Goal: Check status: Check status

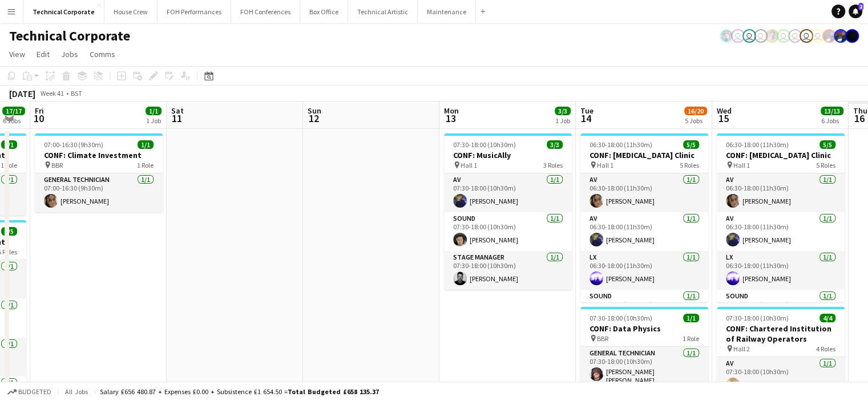
drag, startPoint x: 678, startPoint y: 278, endPoint x: 256, endPoint y: 291, distance: 422.5
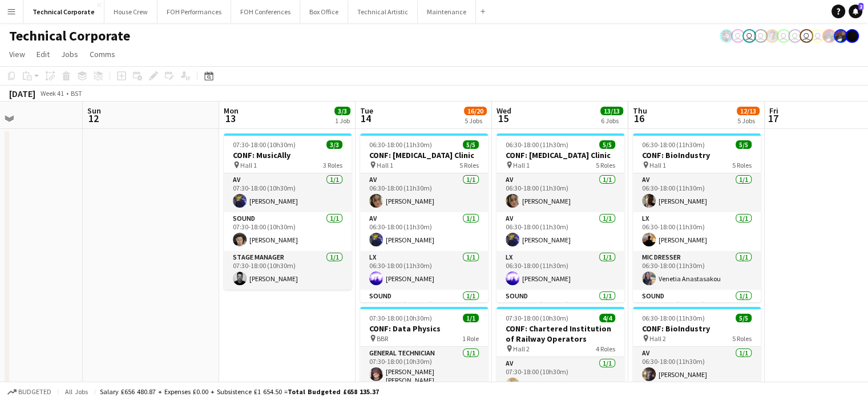
drag, startPoint x: 298, startPoint y: 269, endPoint x: 201, endPoint y: 264, distance: 97.7
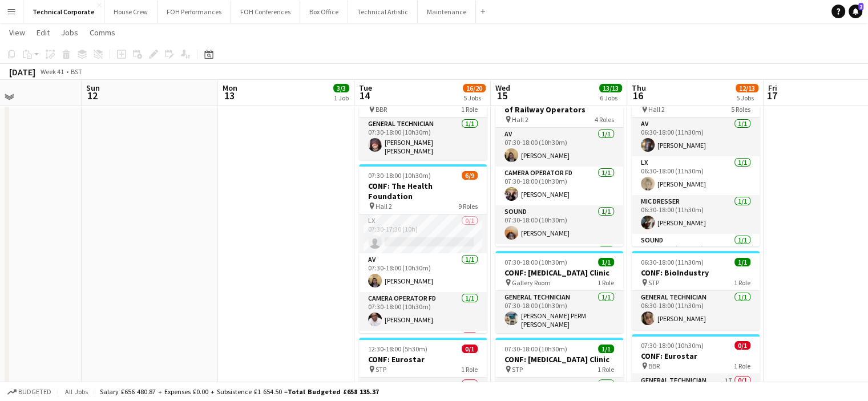
scroll to position [171, 0]
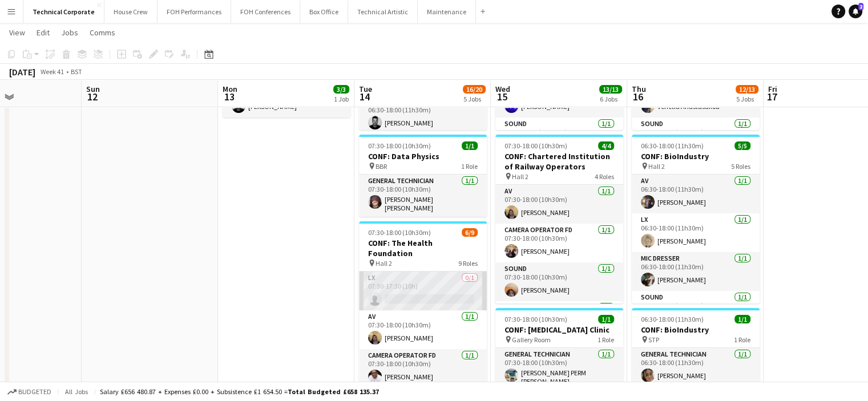
click at [422, 272] on app-card-role "LX 0/1 07:30-17:30 (10h) single-neutral-actions" at bounding box center [423, 291] width 128 height 39
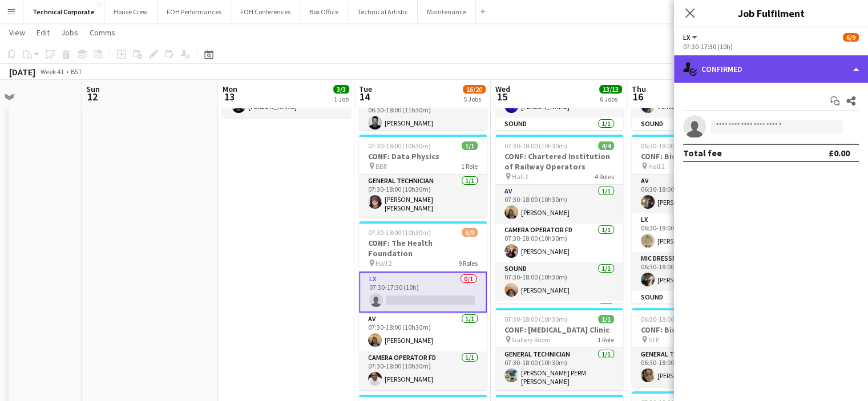
click at [766, 74] on div "single-neutral-actions-check-2 Confirmed" at bounding box center [771, 68] width 194 height 27
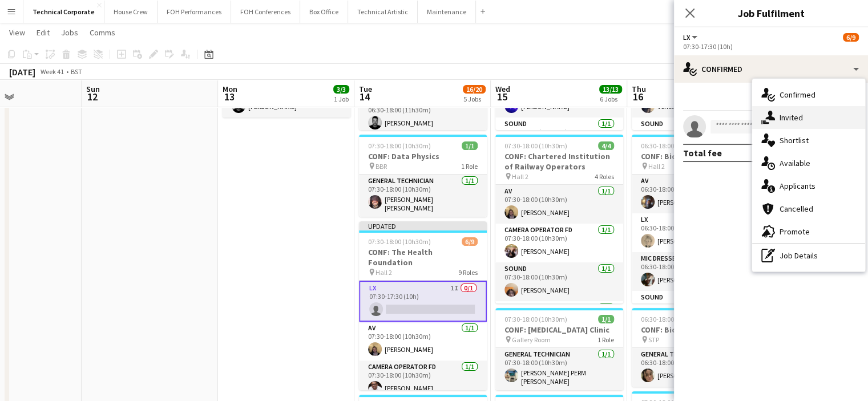
click at [798, 111] on div "single-neutral-actions-share-1 Invited" at bounding box center [808, 117] width 113 height 23
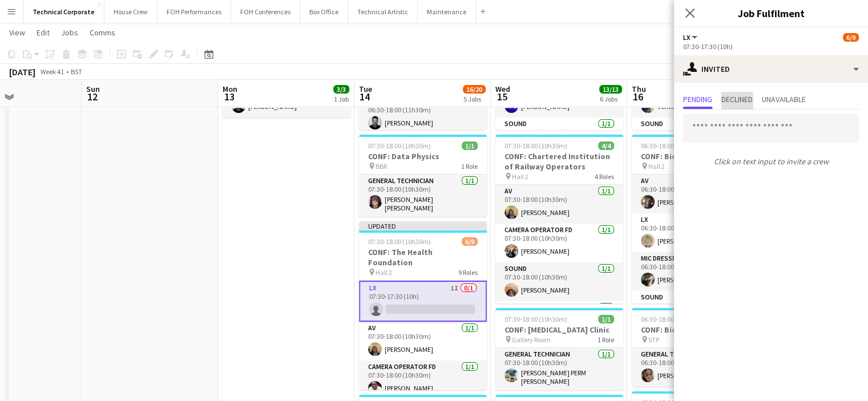
click at [745, 102] on span "Declined" at bounding box center [736, 99] width 31 height 8
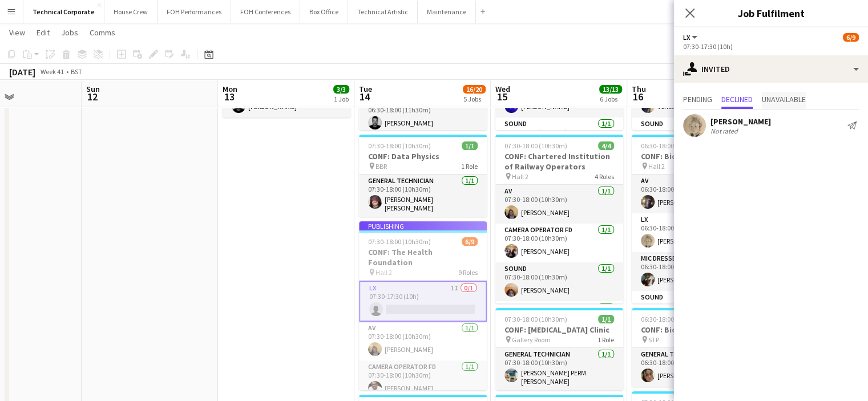
click at [789, 99] on span "Unavailable" at bounding box center [784, 99] width 44 height 8
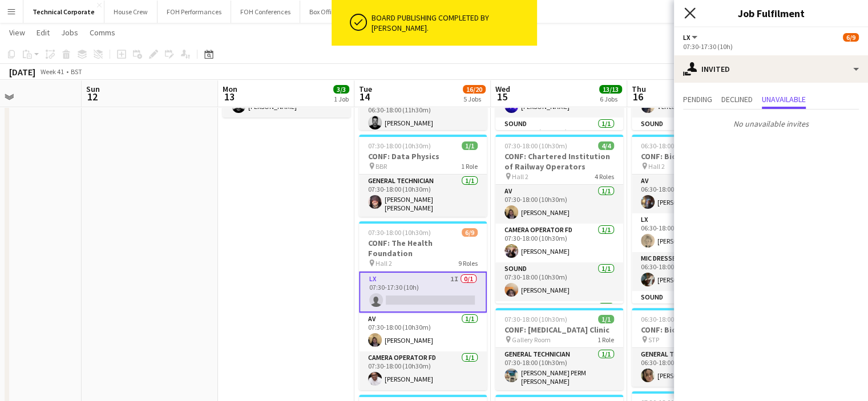
click at [689, 14] on icon at bounding box center [689, 12] width 11 height 11
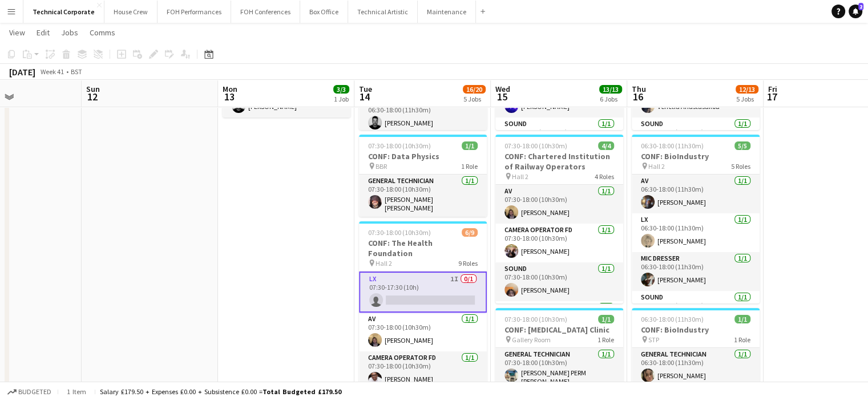
click at [289, 257] on app-date-cell "07:30-18:00 (10h30m) 3/3 CONF: MusicAlly pin Hall 1 3 Roles AV [DATE] 07:30-18:…" at bounding box center [286, 371] width 136 height 829
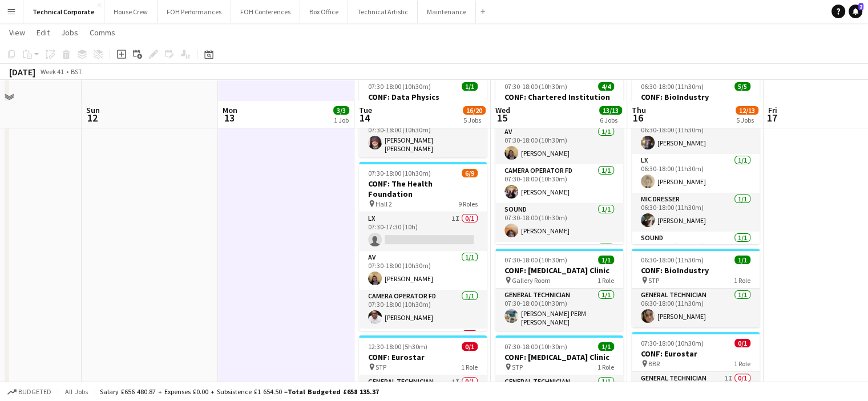
scroll to position [228, 0]
